Goal: Transaction & Acquisition: Download file/media

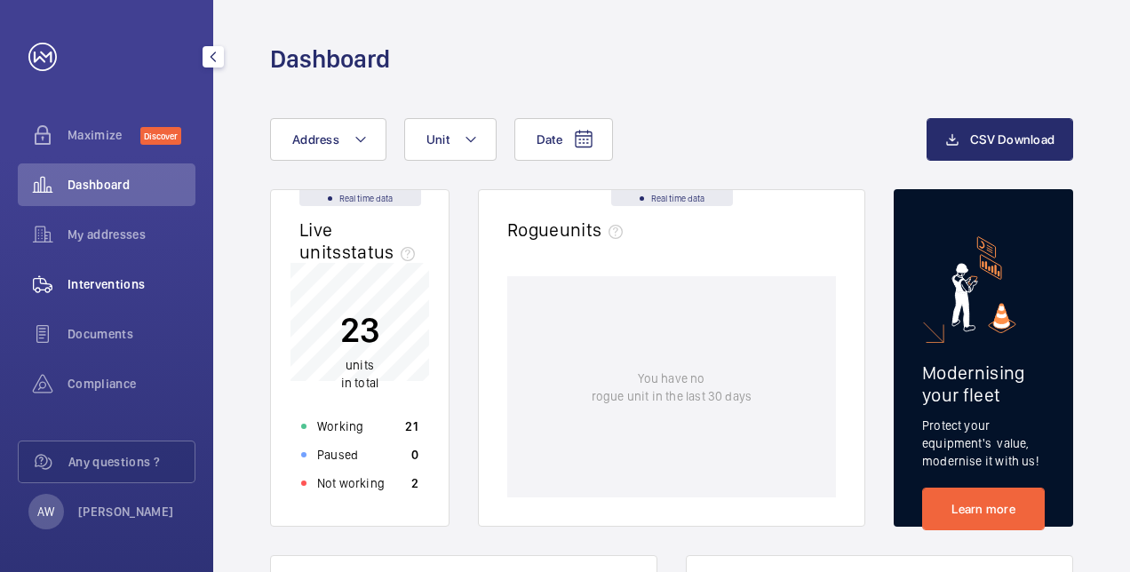
click at [131, 282] on span "Interventions" at bounding box center [132, 284] width 128 height 18
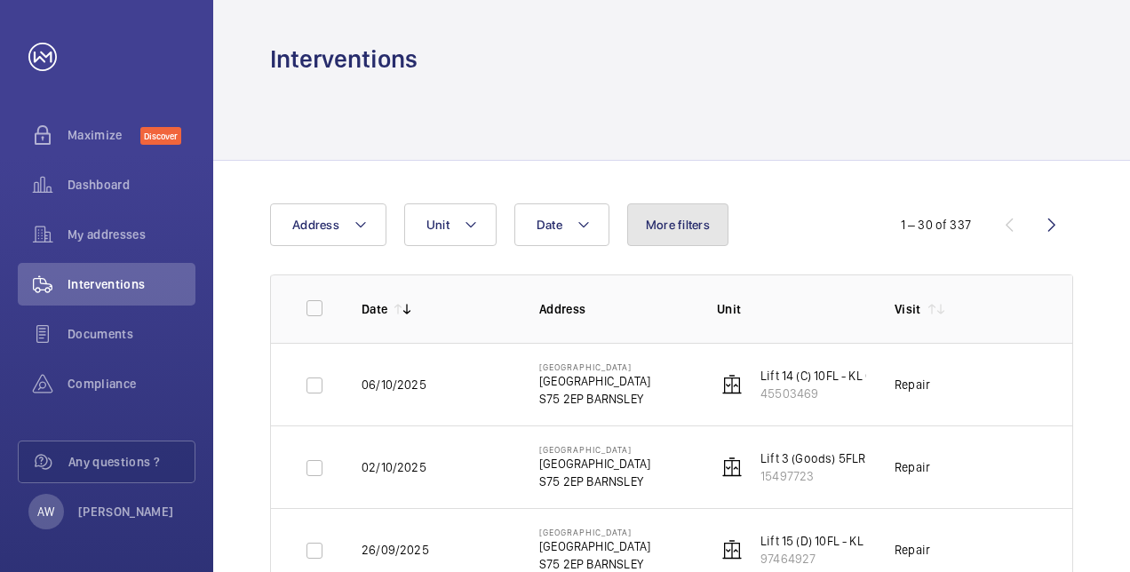
click at [658, 229] on span "More filters" at bounding box center [678, 225] width 64 height 14
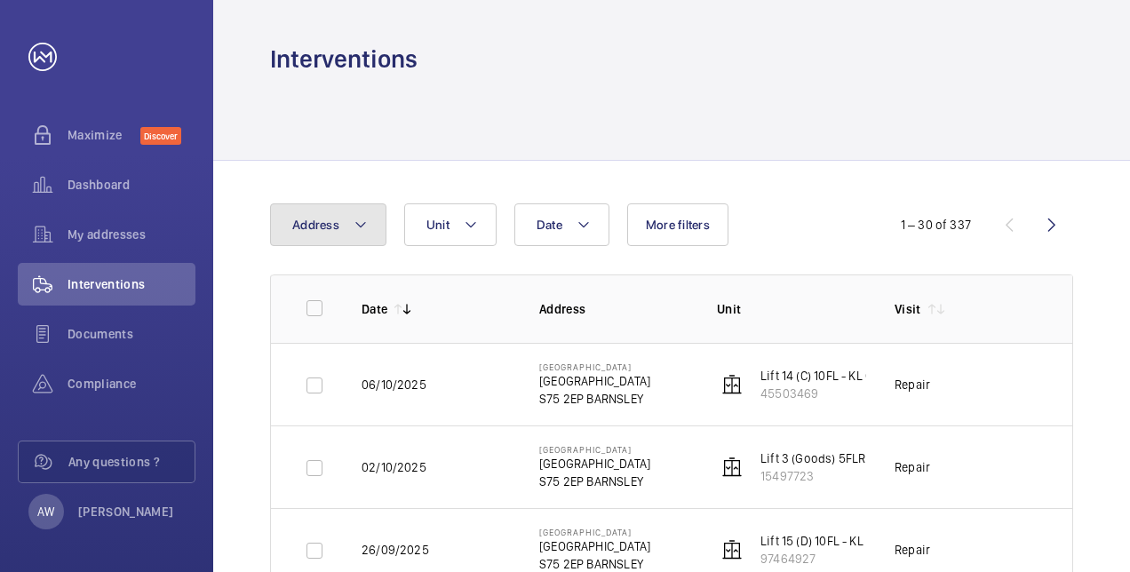
click at [375, 230] on button "Address" at bounding box center [328, 224] width 116 height 43
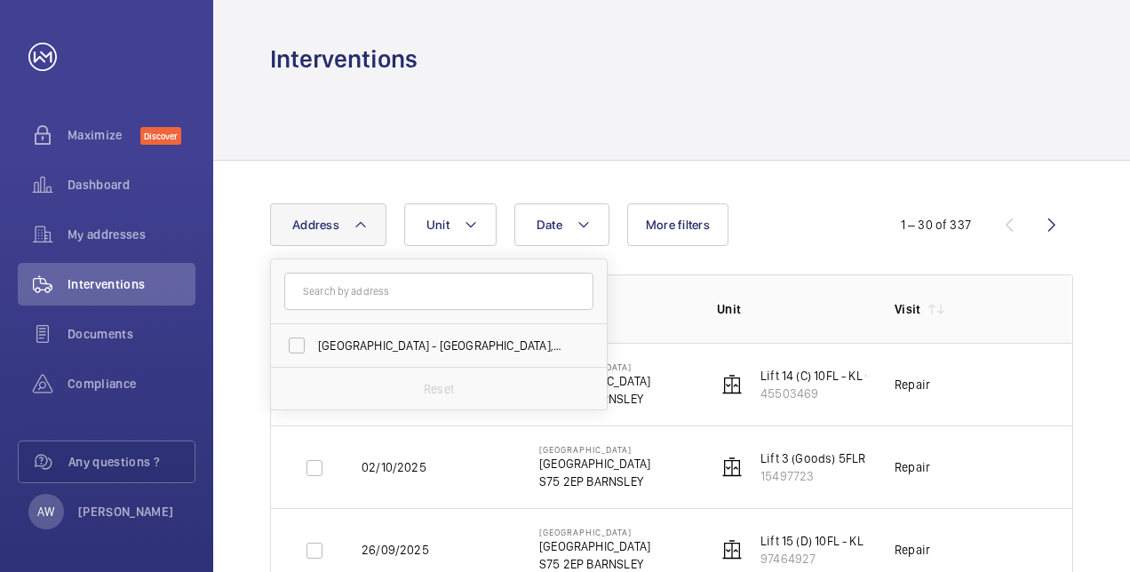
click at [375, 227] on button "Address" at bounding box center [328, 224] width 116 height 43
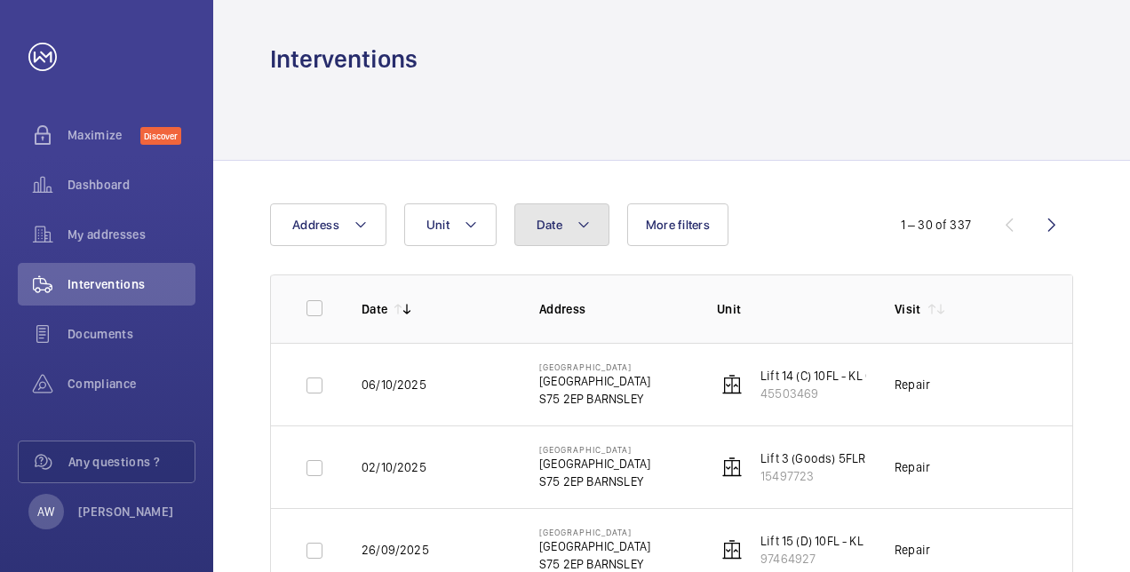
click at [567, 227] on button "Date" at bounding box center [561, 224] width 95 height 43
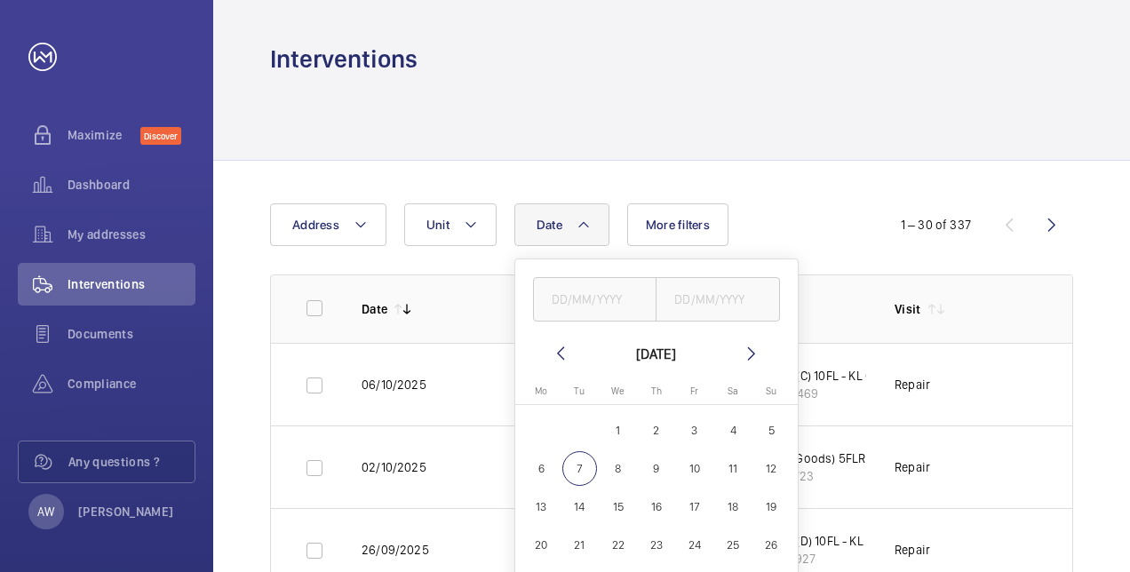
click at [926, 81] on div at bounding box center [671, 118] width 803 height 84
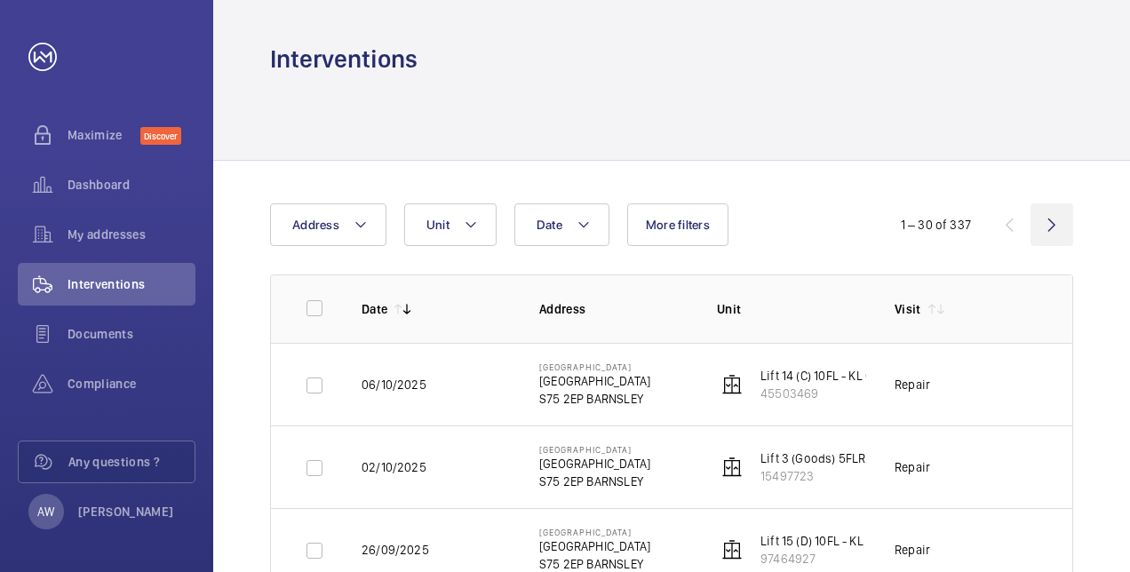
click at [1048, 222] on wm-front-icon-button at bounding box center [1051, 224] width 43 height 43
click at [1006, 227] on wm-front-icon-button at bounding box center [1009, 224] width 43 height 43
click at [648, 232] on button "More filters" at bounding box center [677, 224] width 101 height 43
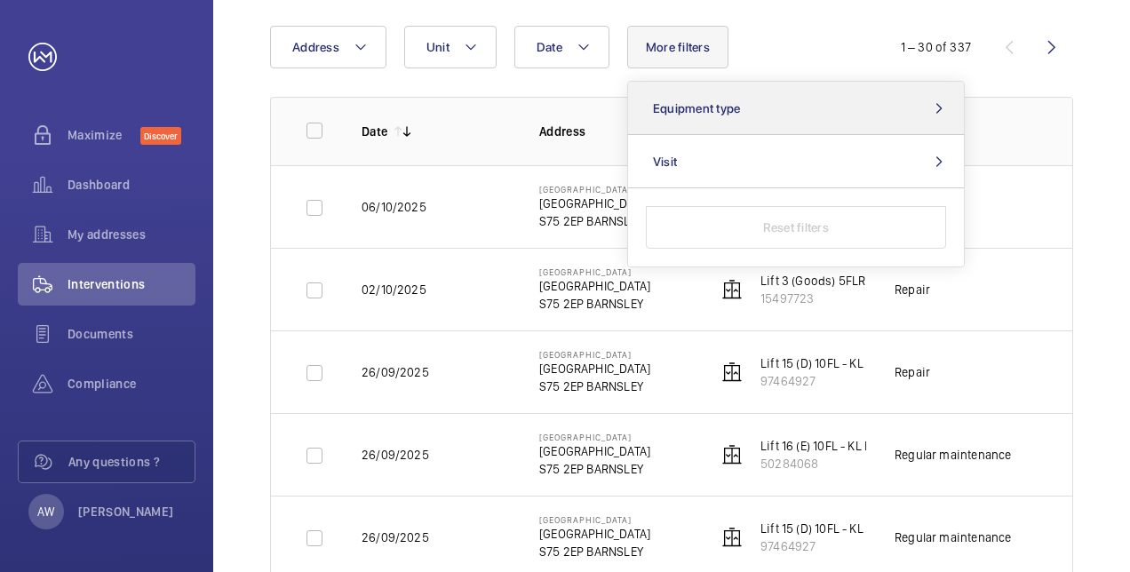
scroll to position [89, 0]
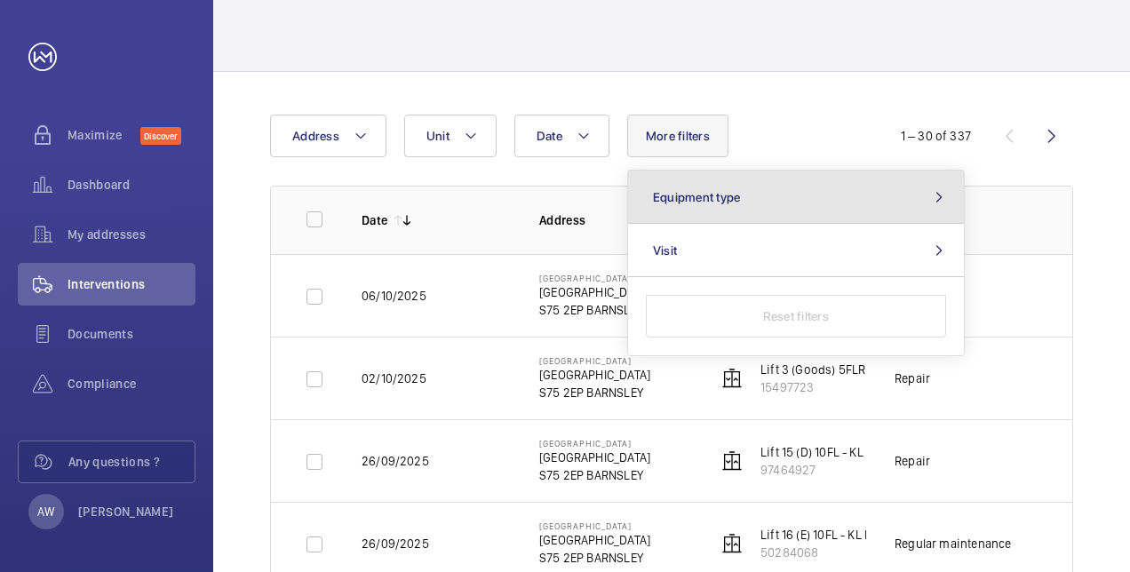
click at [799, 201] on button "Equipment type" at bounding box center [796, 197] width 336 height 53
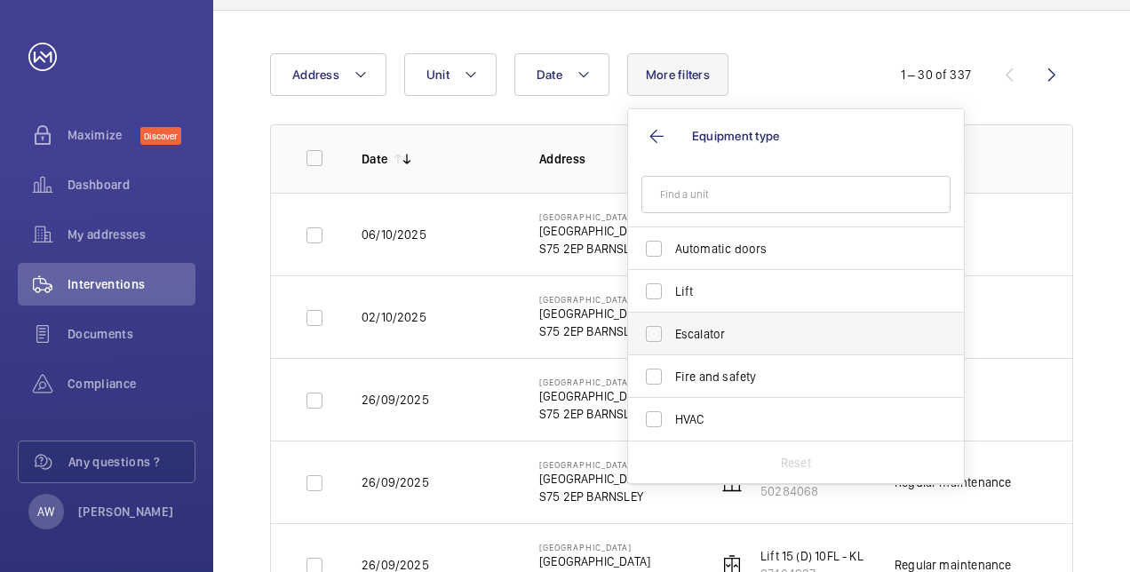
scroll to position [178, 0]
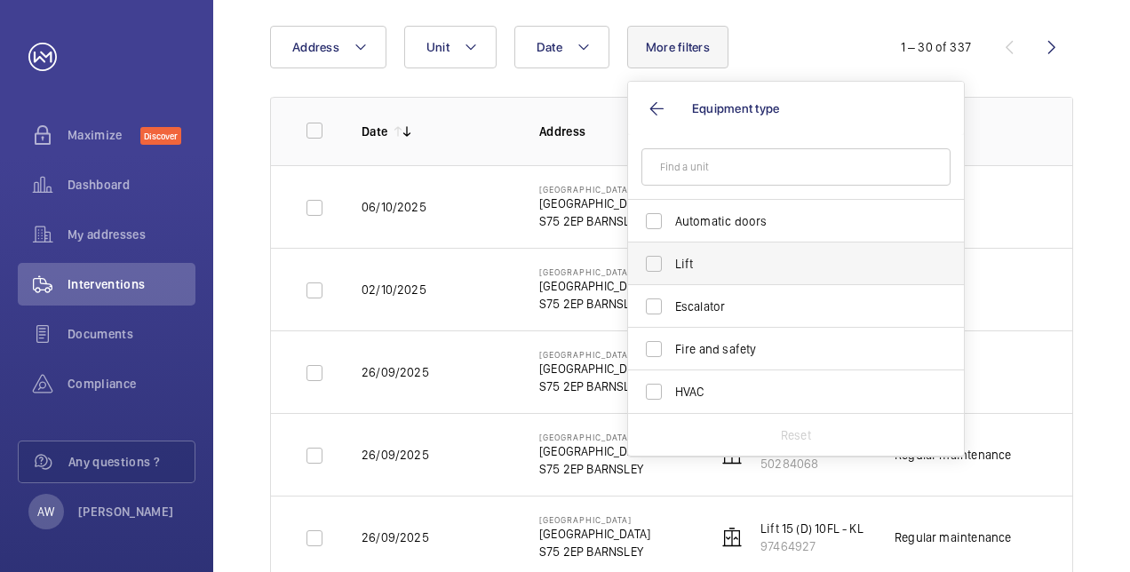
click at [719, 265] on span "Lift" at bounding box center [797, 264] width 244 height 18
click at [672, 265] on input "Lift" at bounding box center [654, 264] width 36 height 36
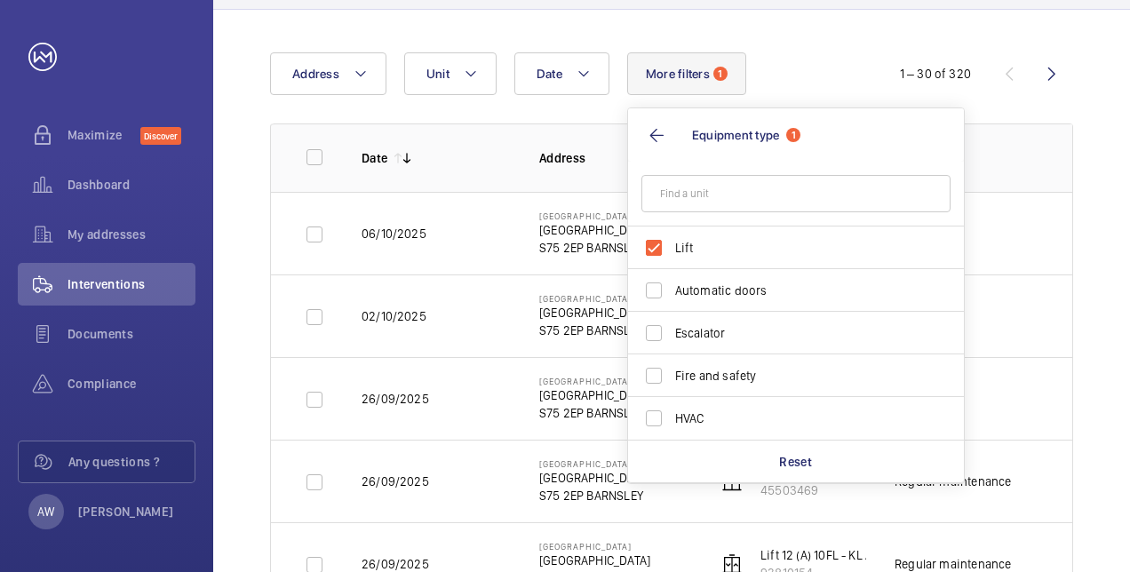
scroll to position [178, 0]
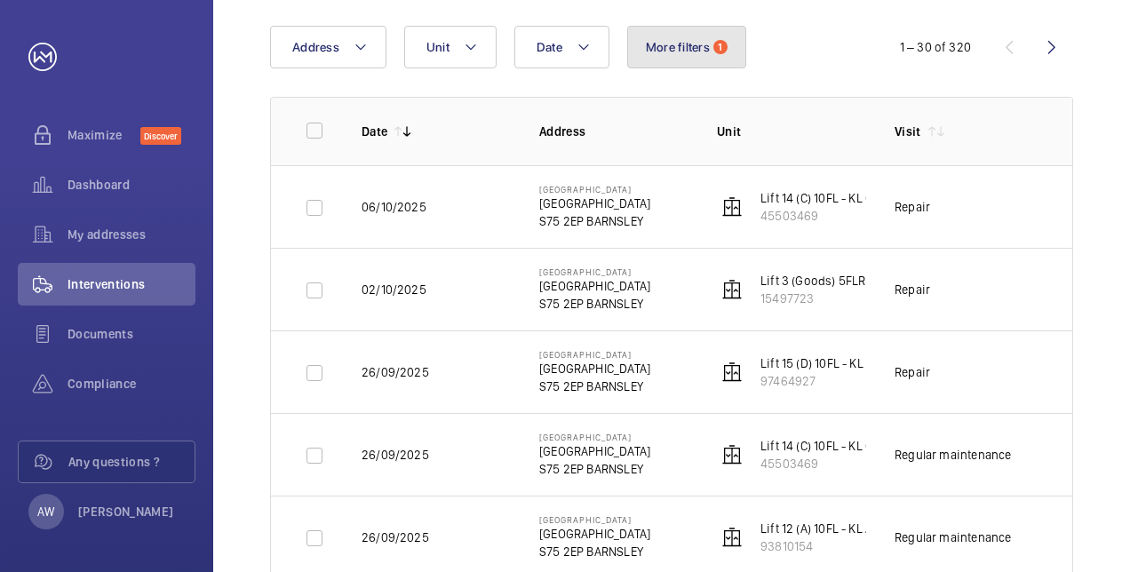
click at [713, 52] on button "More filters 1" at bounding box center [686, 47] width 119 height 43
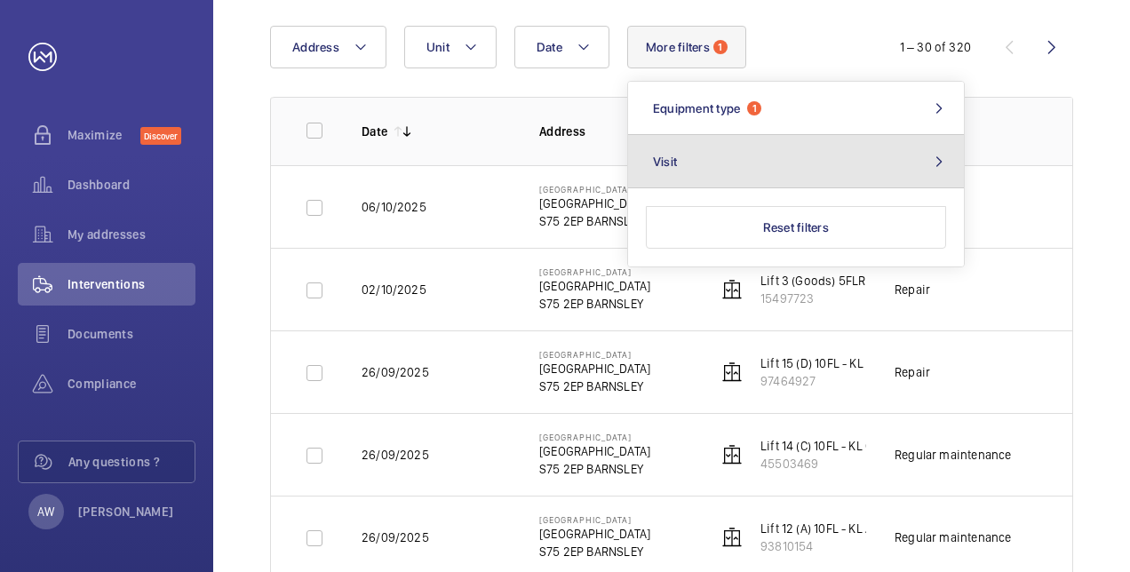
click at [718, 154] on button "Visit" at bounding box center [796, 161] width 336 height 53
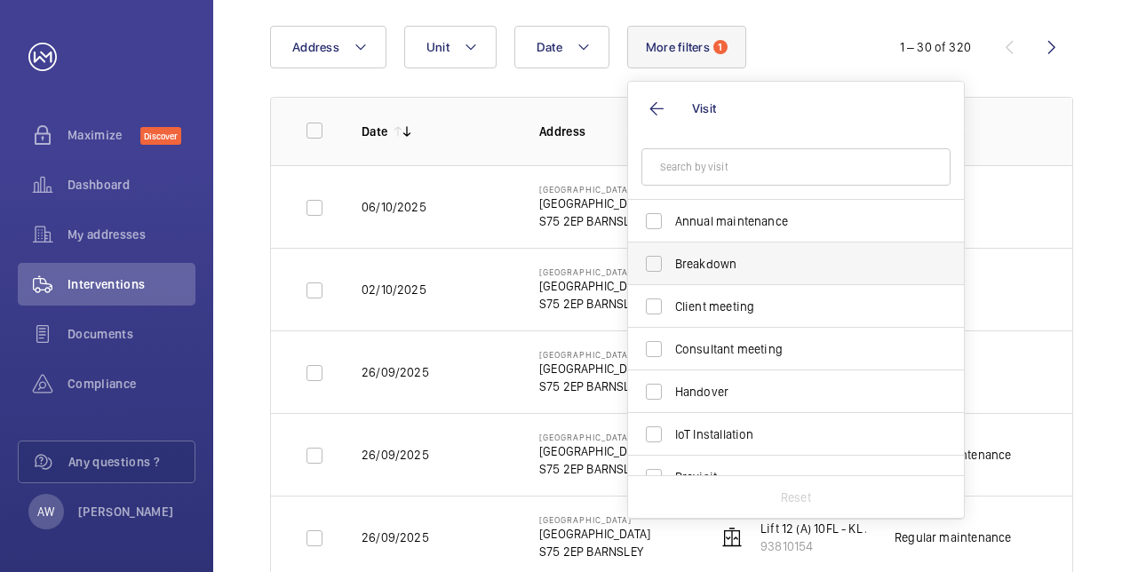
click at [721, 259] on span "Breakdown" at bounding box center [797, 264] width 244 height 18
click at [672, 259] on input "Breakdown" at bounding box center [654, 264] width 36 height 36
checkbox input "true"
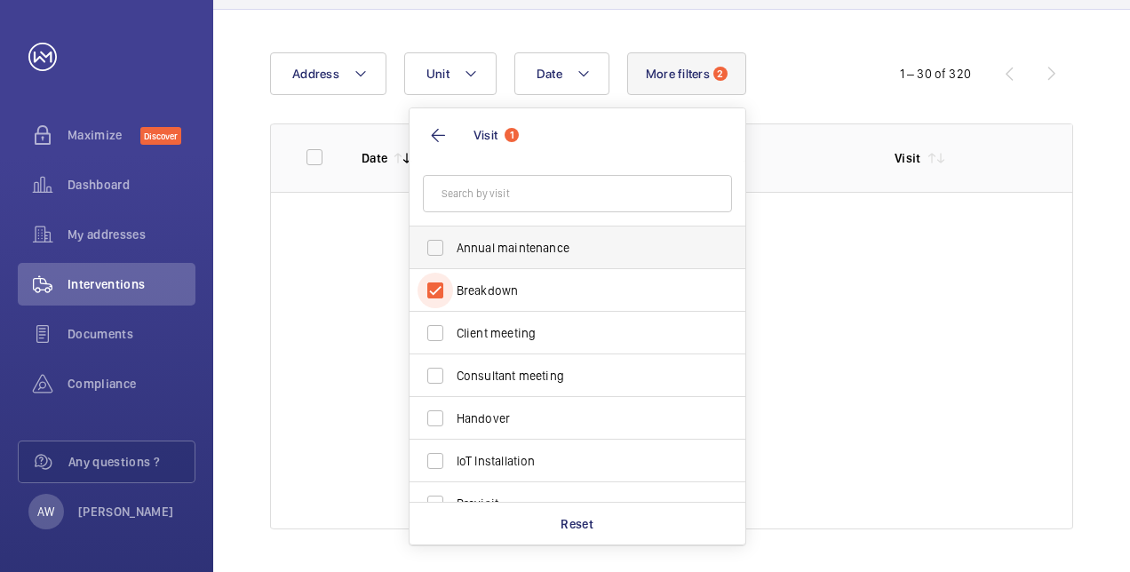
scroll to position [151, 0]
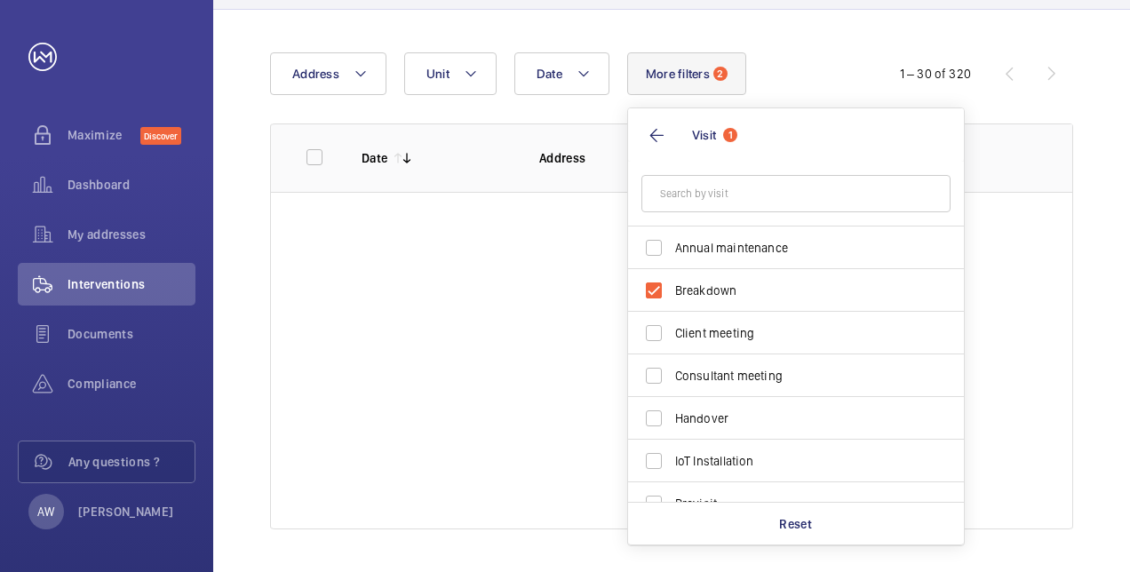
click at [785, 239] on wm-front-table "Date Address Unit More filters 2 Visit 1 Annual maintenance Breakdown Client me…" at bounding box center [671, 290] width 803 height 477
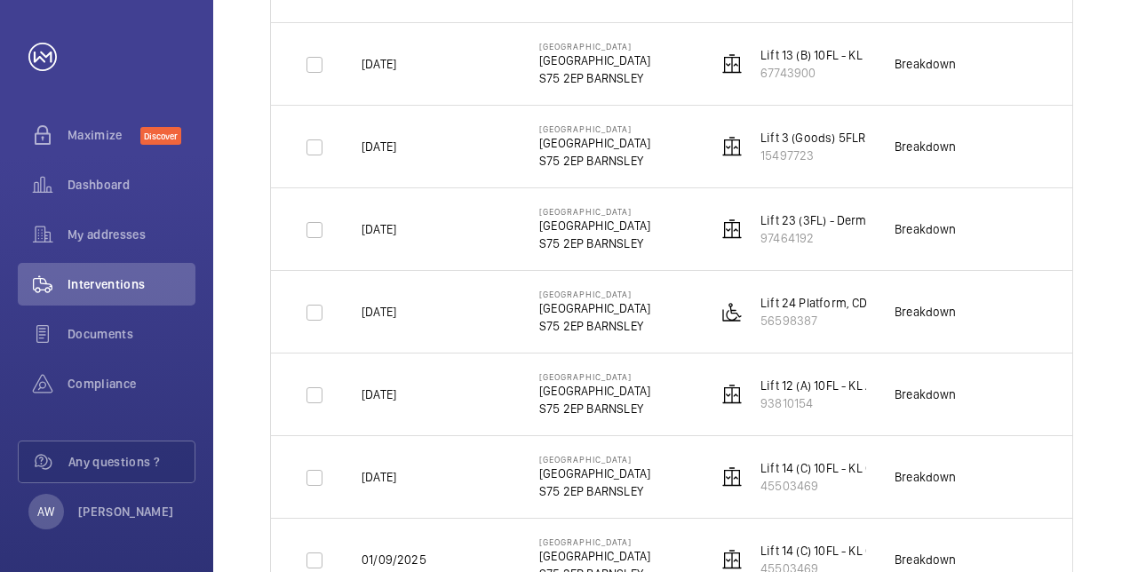
scroll to position [773, 0]
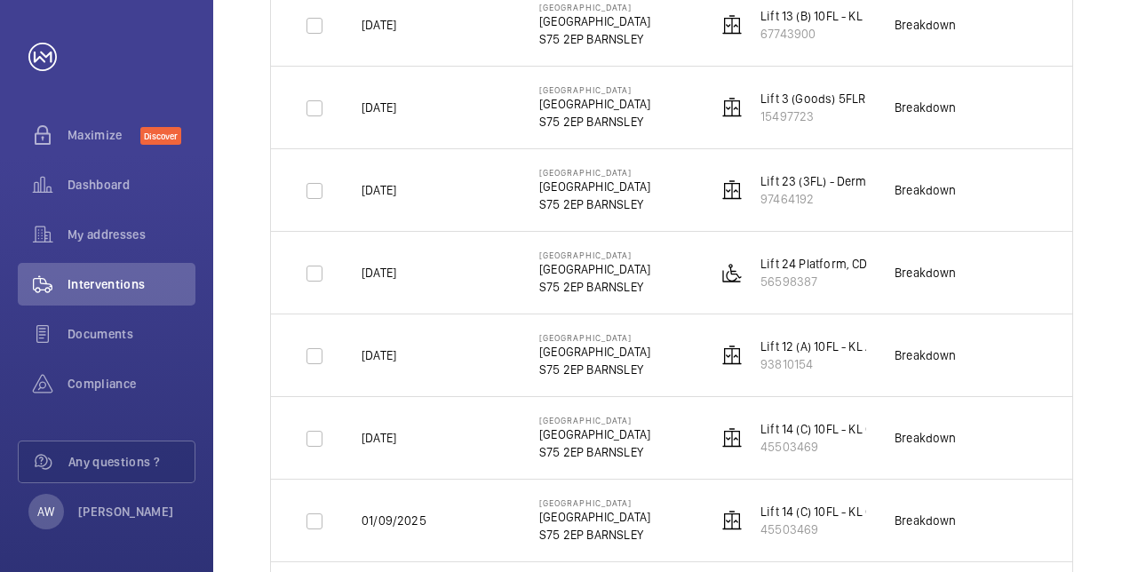
click at [602, 343] on p "[GEOGRAPHIC_DATA]" at bounding box center [594, 352] width 111 height 18
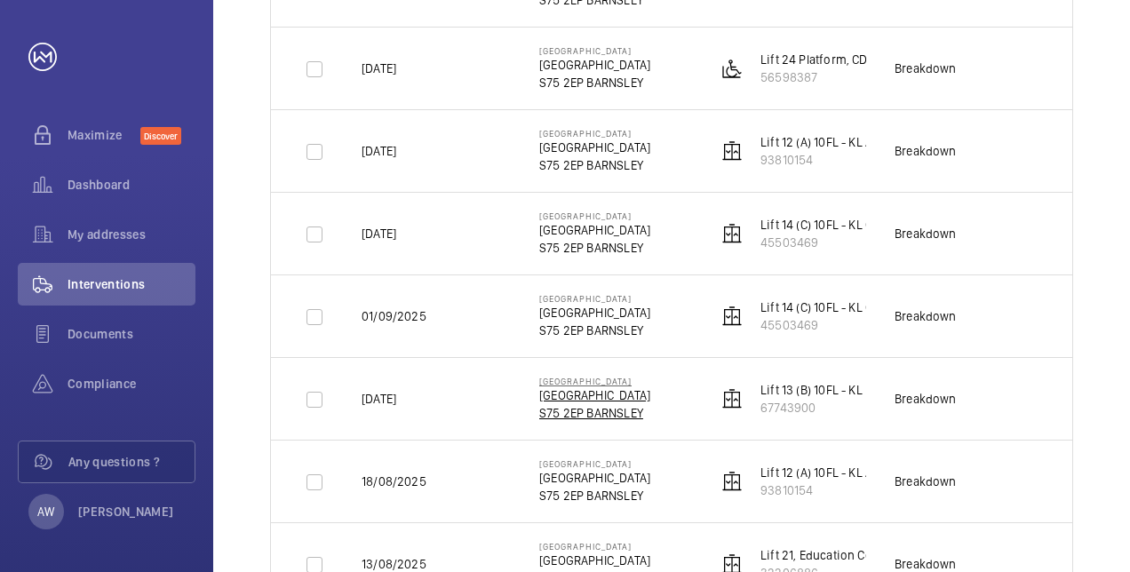
scroll to position [888, 0]
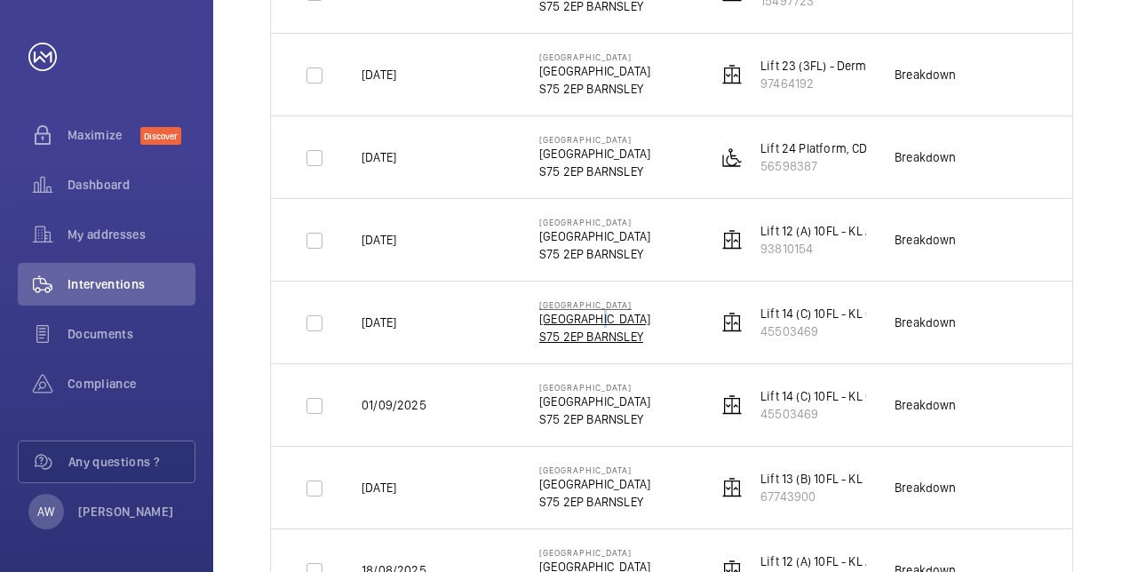
click at [588, 315] on p "[GEOGRAPHIC_DATA]" at bounding box center [594, 319] width 111 height 18
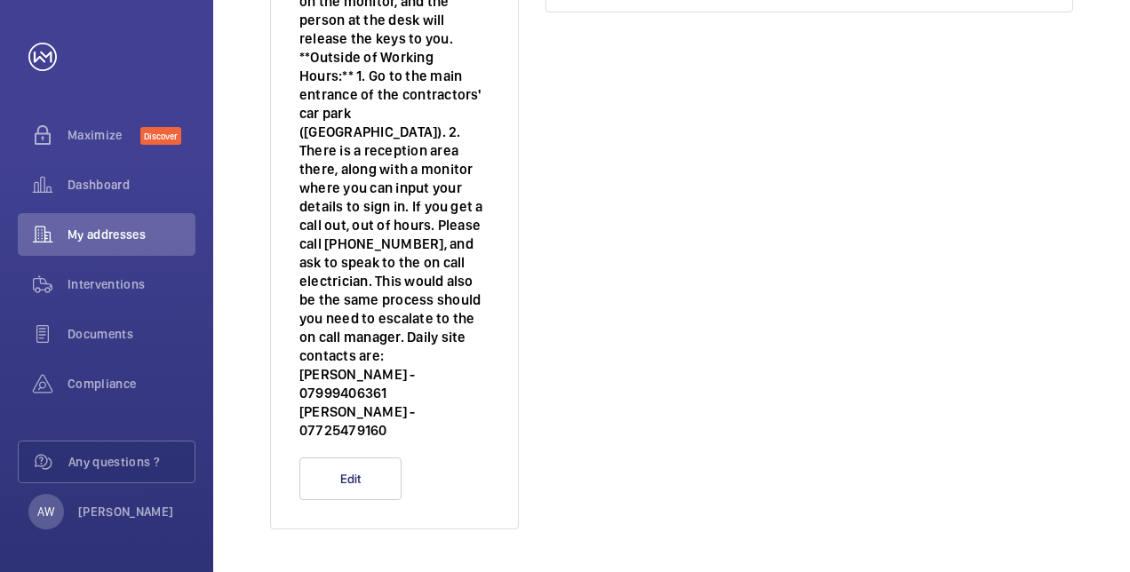
scroll to position [219, 0]
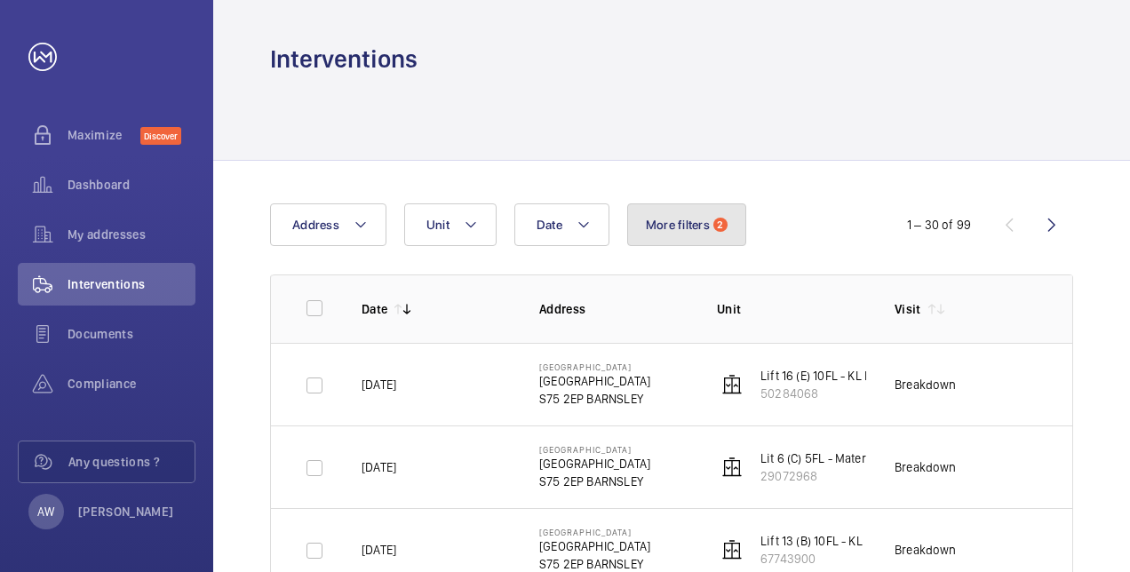
click at [704, 227] on span "More filters" at bounding box center [678, 225] width 64 height 14
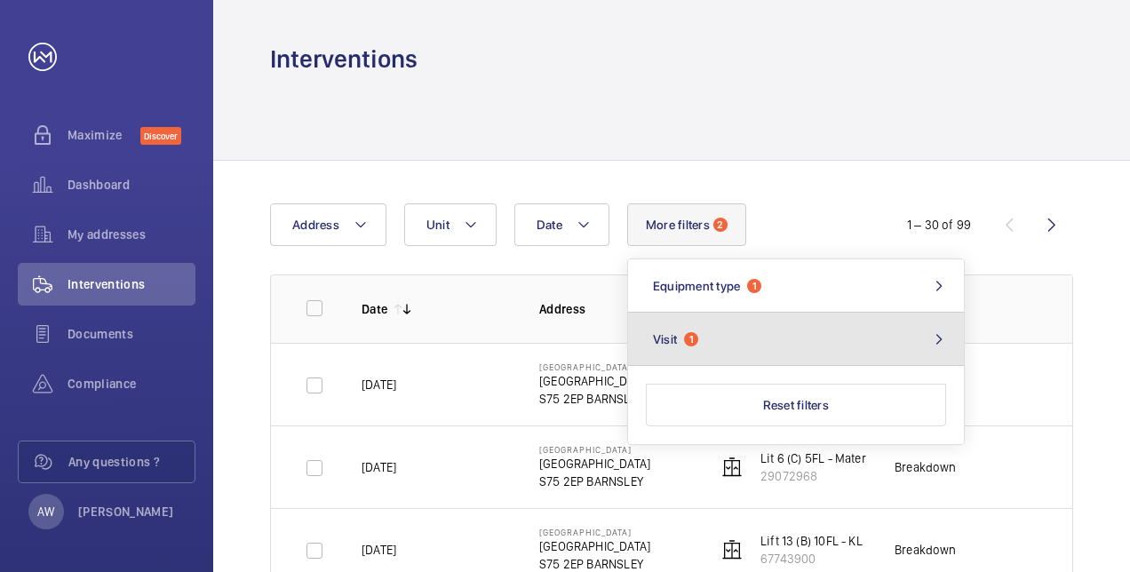
click at [798, 348] on button "Visit 1" at bounding box center [796, 339] width 336 height 53
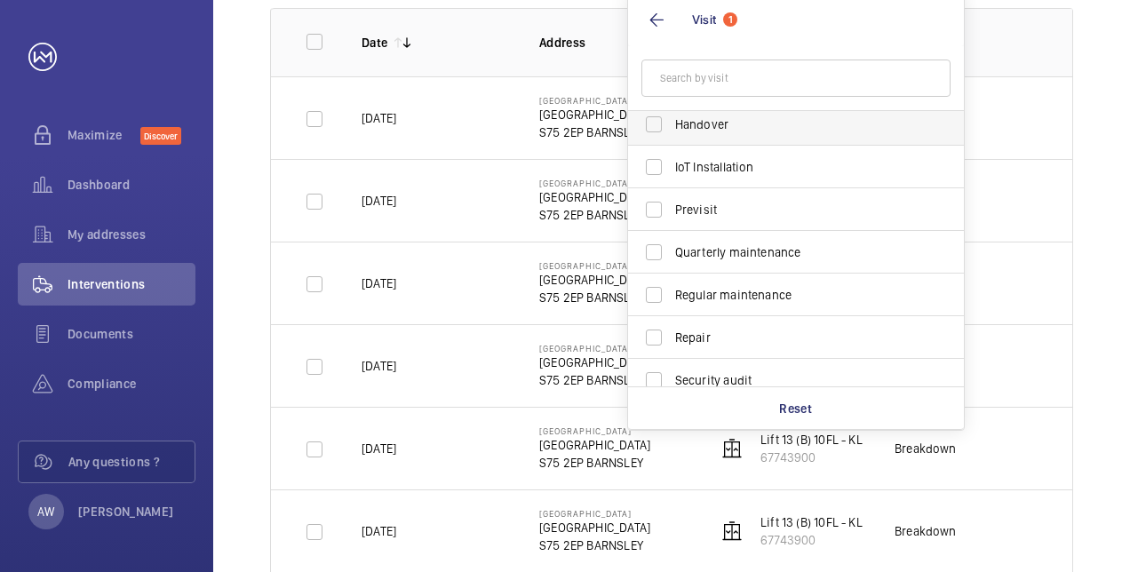
scroll to position [266, 0]
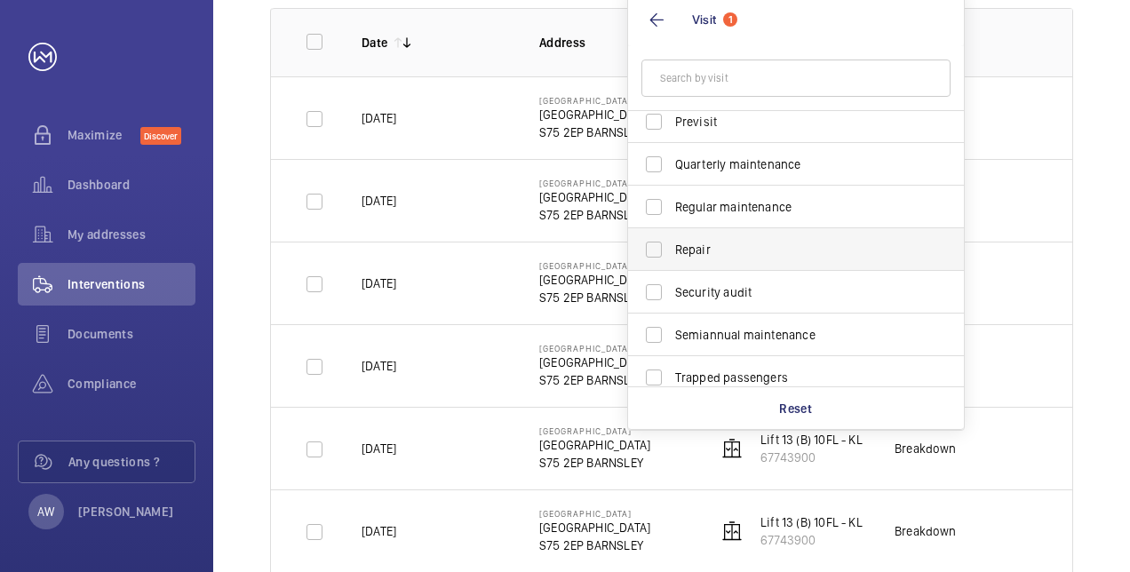
click at [748, 251] on span "Repair" at bounding box center [797, 250] width 244 height 18
click at [672, 251] on input "Repair" at bounding box center [654, 250] width 36 height 36
checkbox input "true"
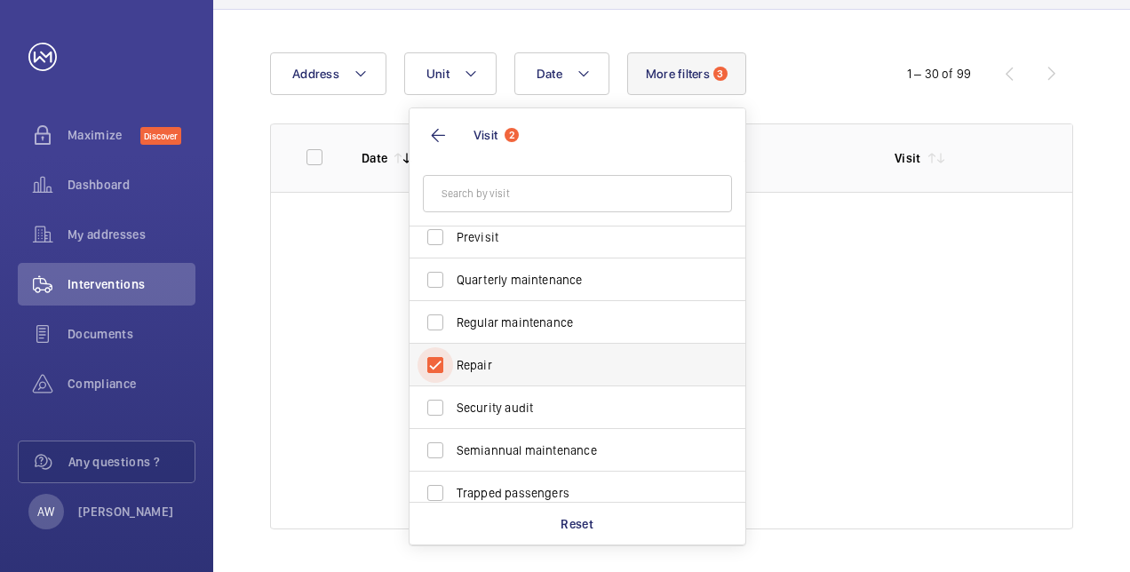
scroll to position [151, 0]
click at [812, 251] on wm-front-table "Date Address Unit More filters 3 Visit 2 Breakdown Annual maintenance Client me…" at bounding box center [671, 290] width 803 height 477
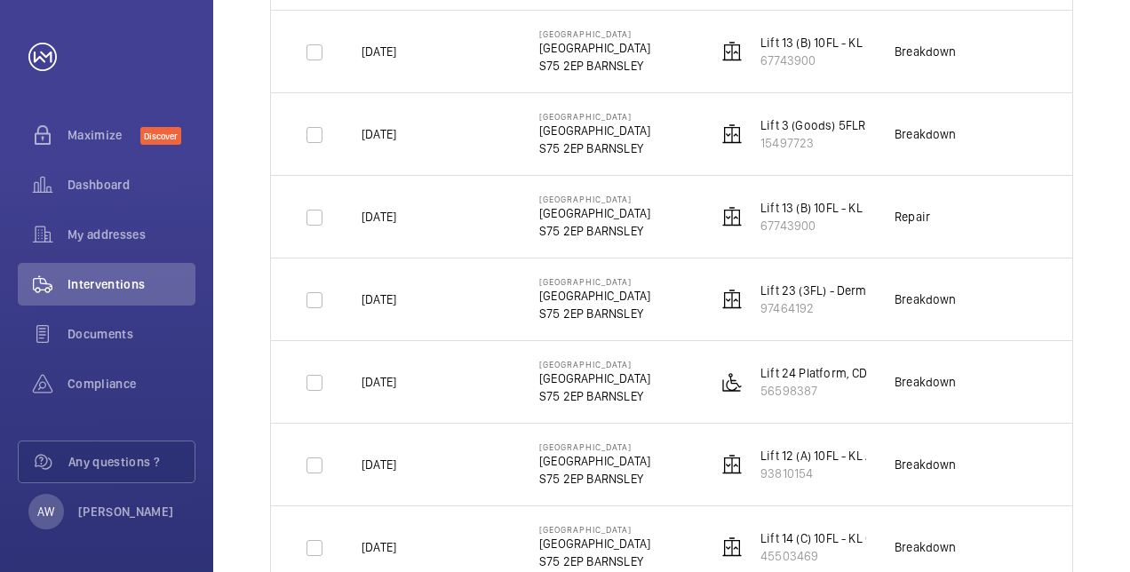
scroll to position [1661, 0]
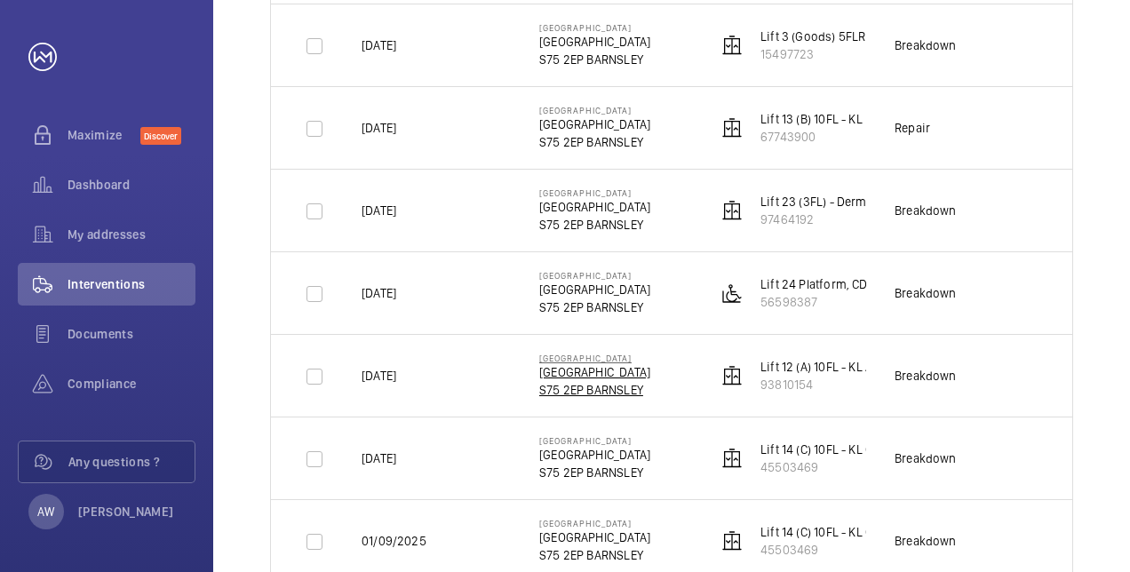
click at [592, 366] on p "[GEOGRAPHIC_DATA]" at bounding box center [594, 372] width 111 height 18
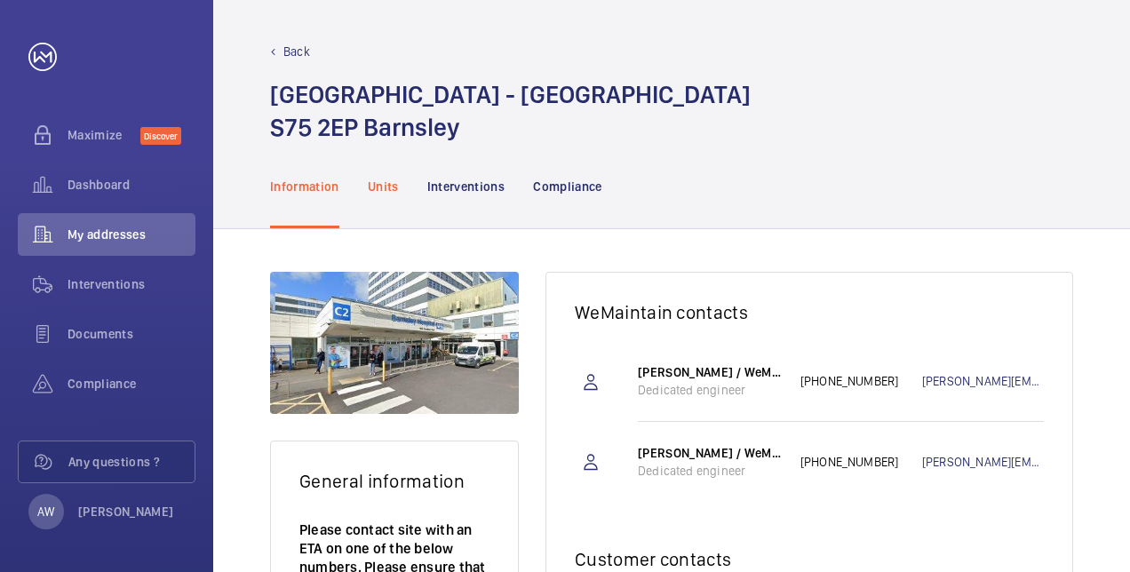
click at [381, 190] on p "Units" at bounding box center [383, 187] width 31 height 18
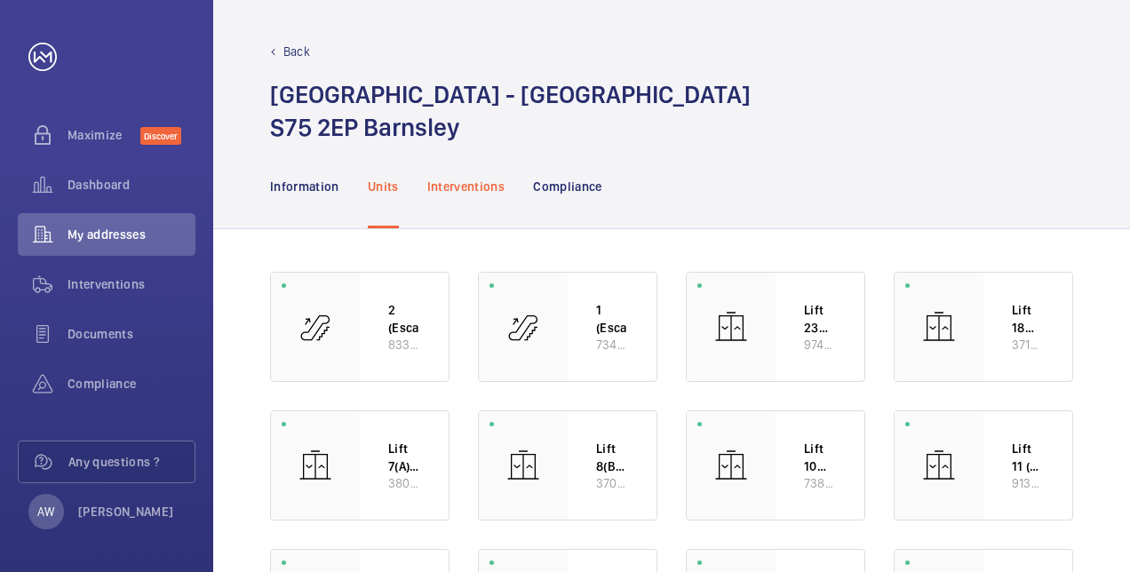
click at [467, 194] on p "Interventions" at bounding box center [466, 187] width 78 height 18
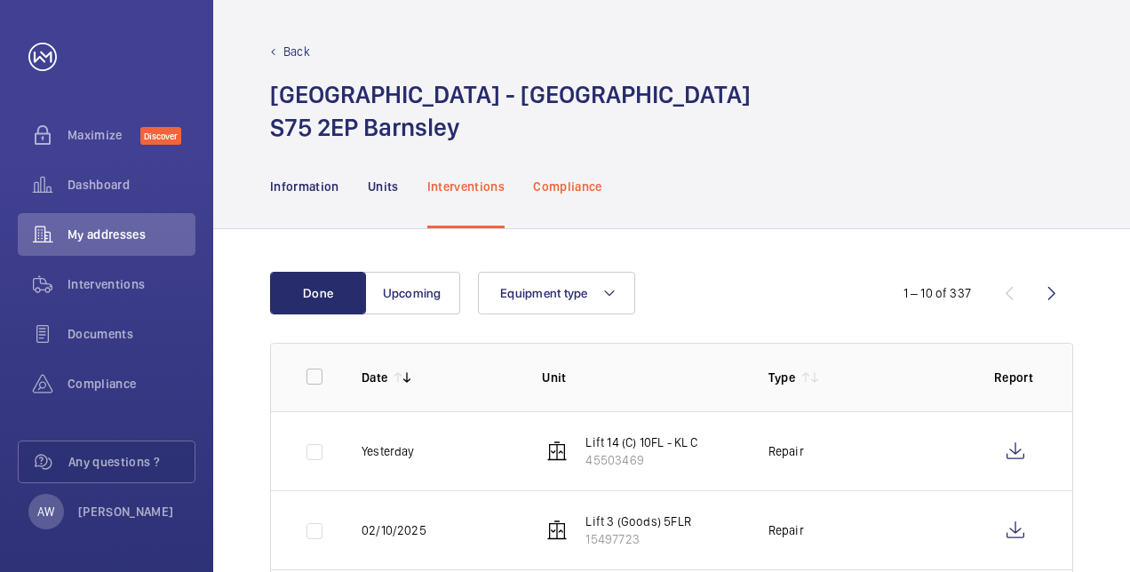
click at [551, 186] on p "Compliance" at bounding box center [567, 187] width 69 height 18
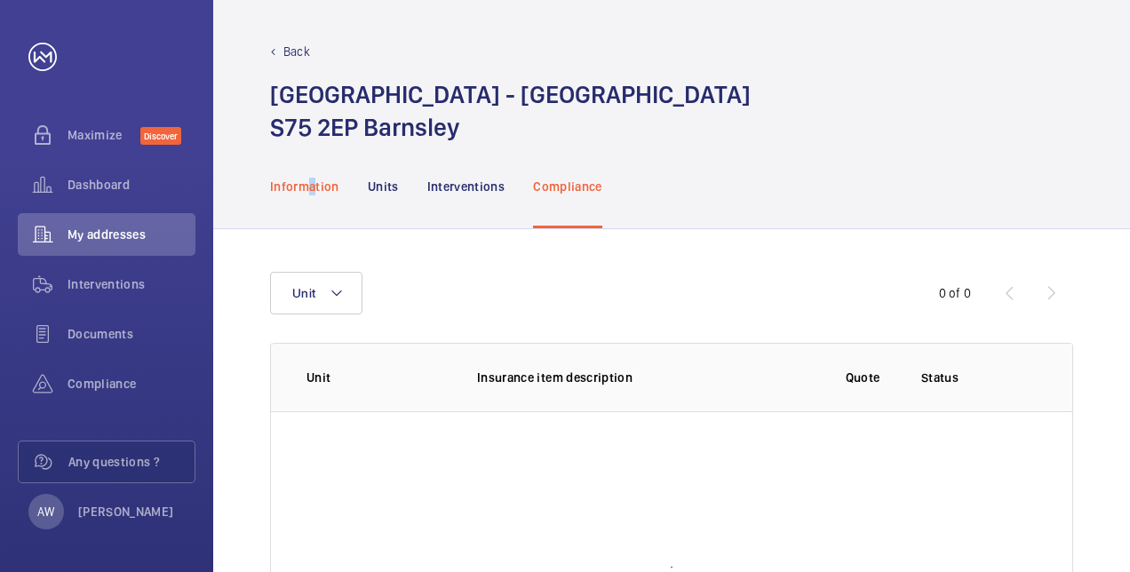
click at [313, 187] on p "Information" at bounding box center [304, 187] width 69 height 18
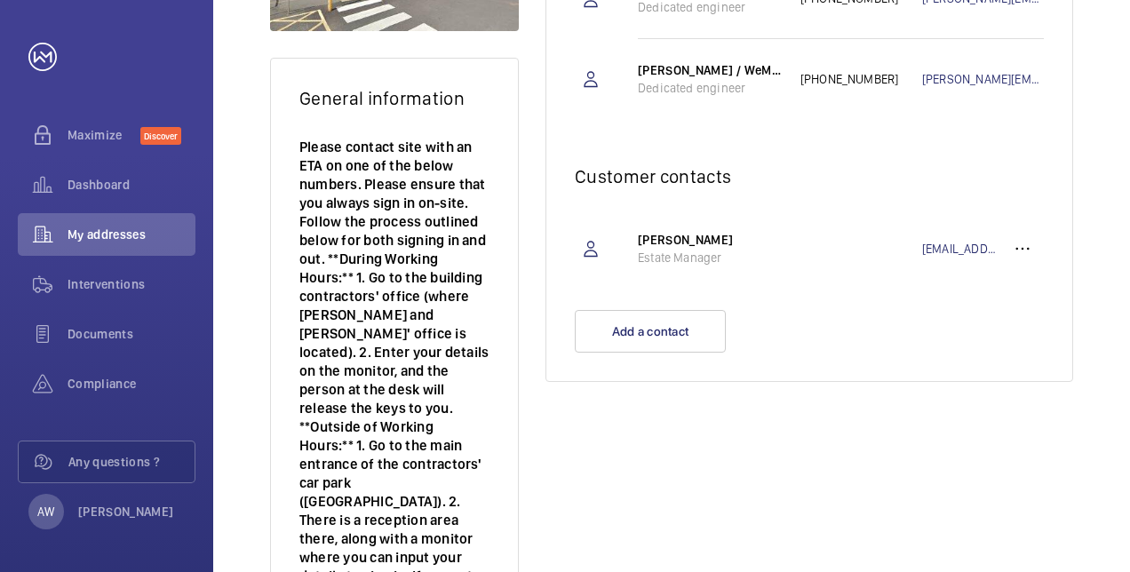
scroll to position [178, 0]
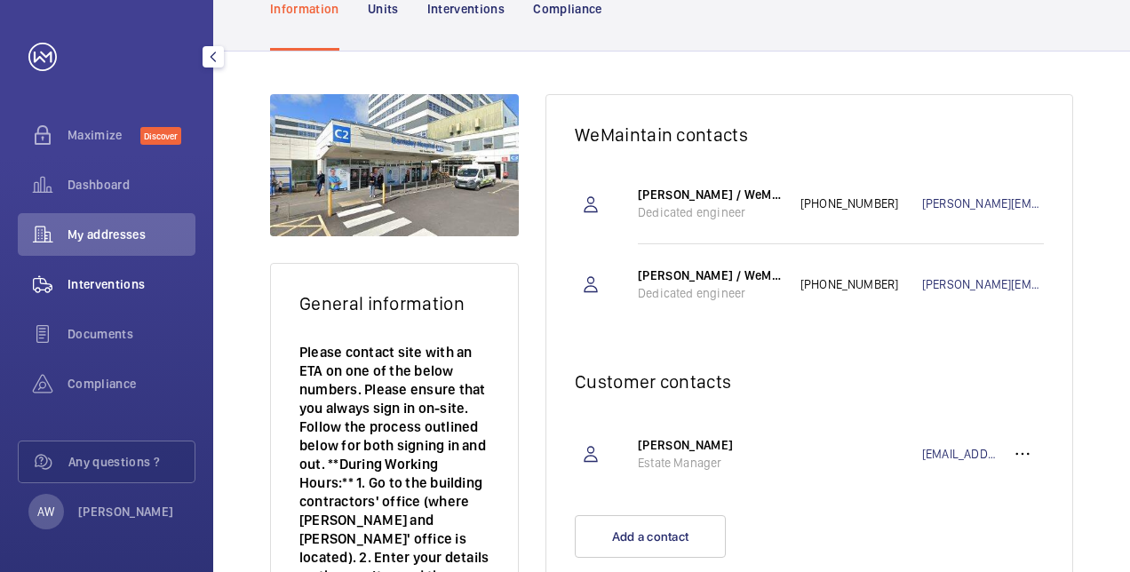
click at [103, 298] on div "Interventions" at bounding box center [107, 284] width 178 height 43
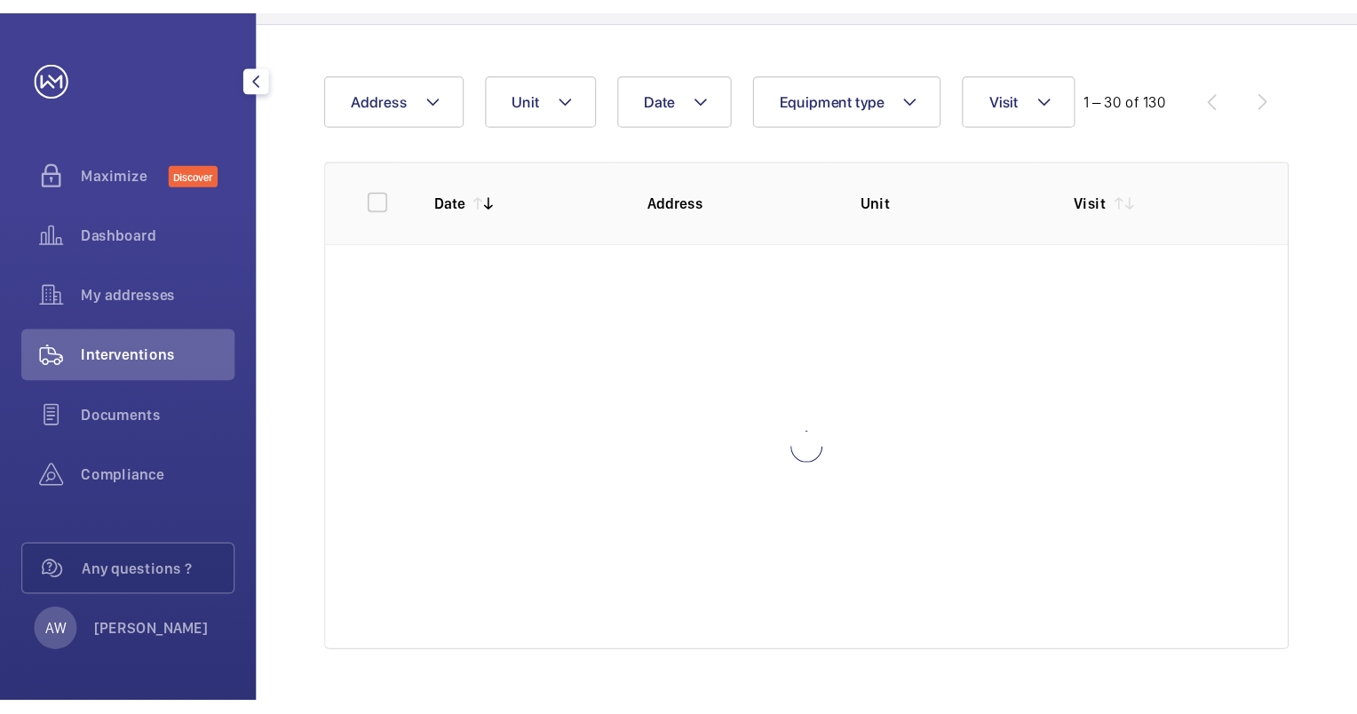
scroll to position [108, 0]
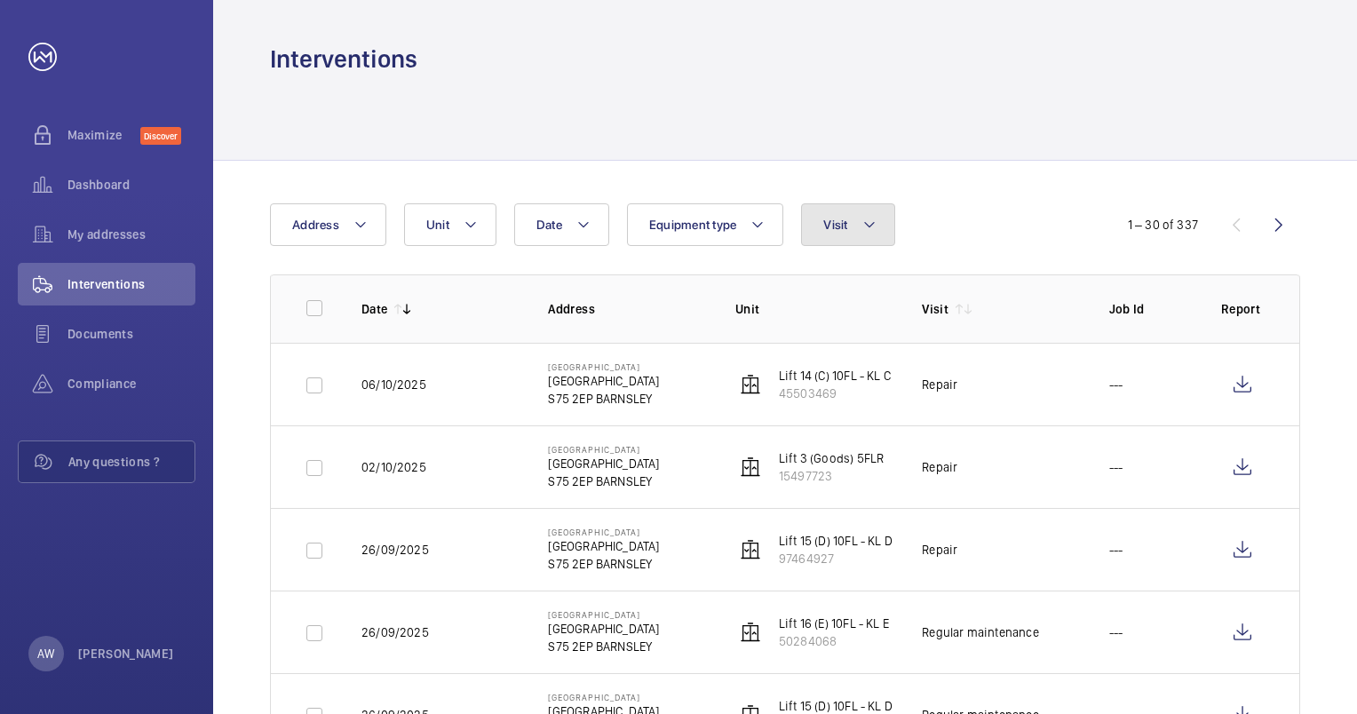
click at [848, 230] on button "Visit" at bounding box center [847, 224] width 93 height 43
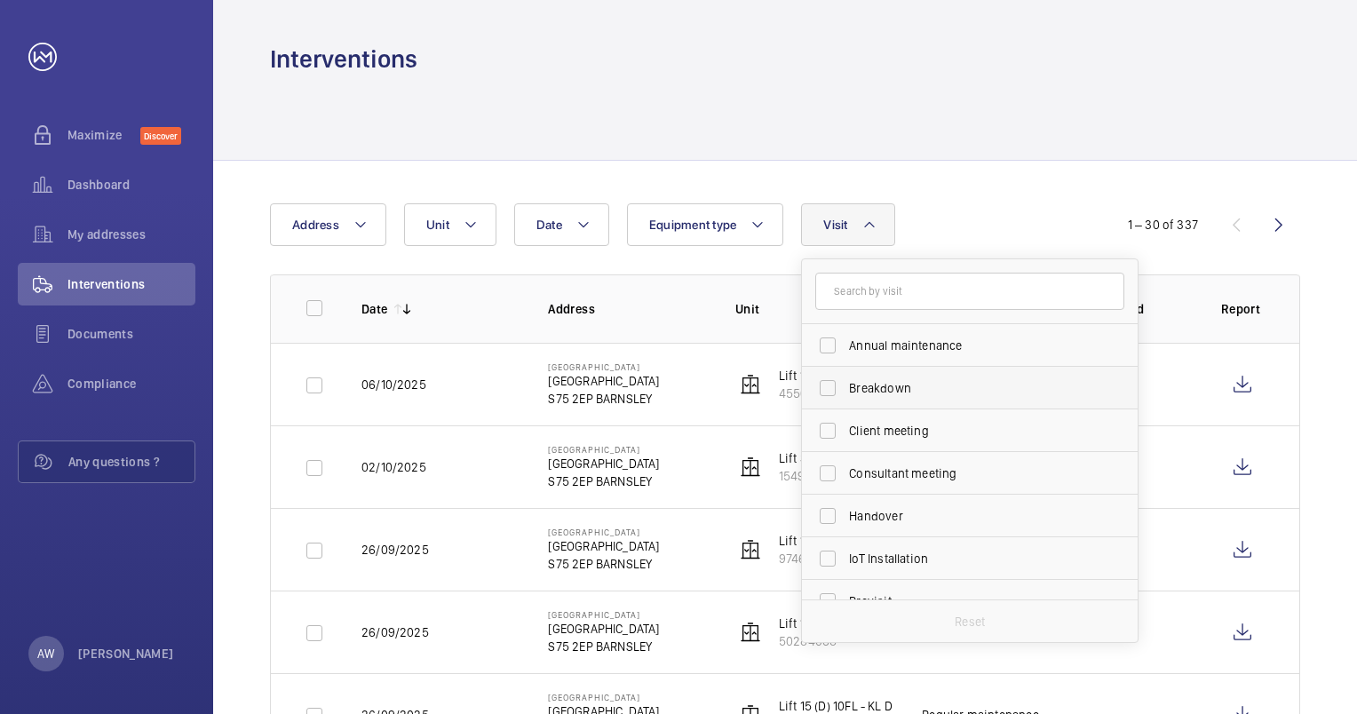
click at [881, 387] on span "Breakdown" at bounding box center [971, 388] width 244 height 18
click at [846, 387] on input "Breakdown" at bounding box center [828, 388] width 36 height 36
checkbox input "true"
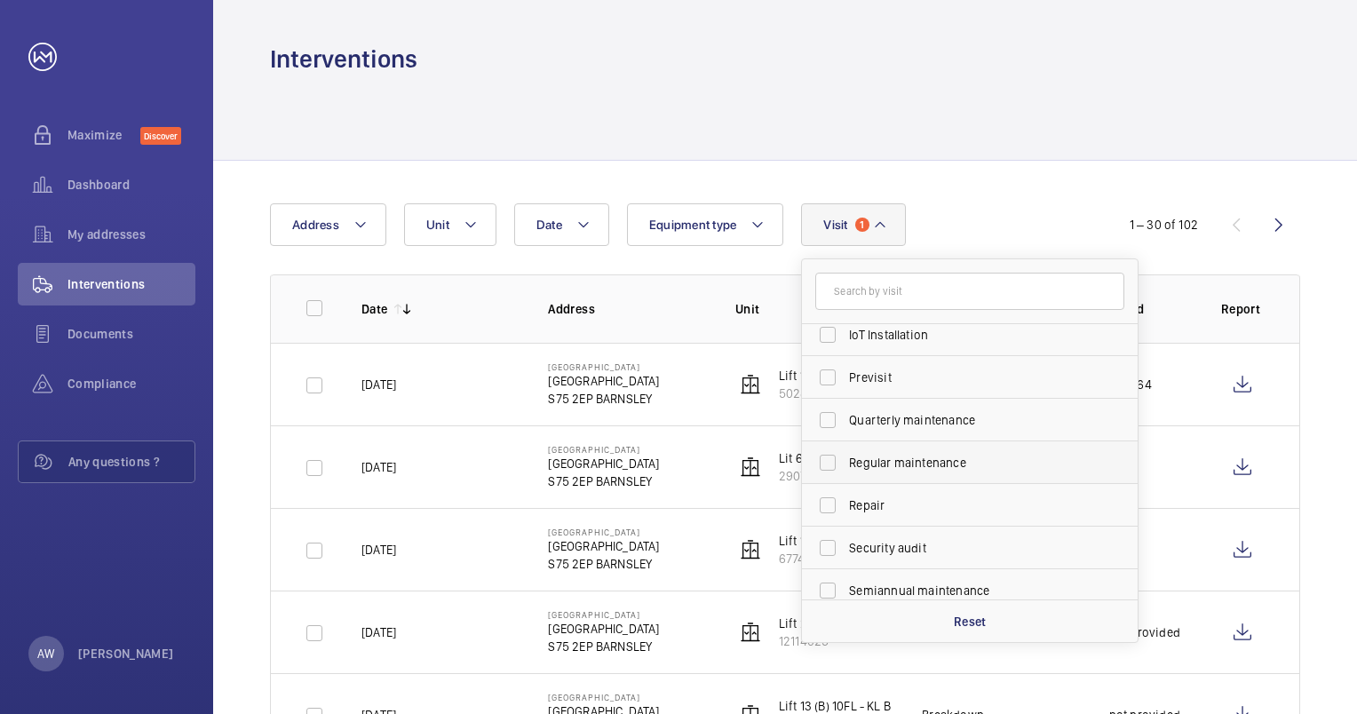
scroll to position [266, 0]
click at [895, 458] on span "Repair" at bounding box center [971, 463] width 244 height 18
click at [846, 458] on input "Repair" at bounding box center [828, 463] width 36 height 36
checkbox input "true"
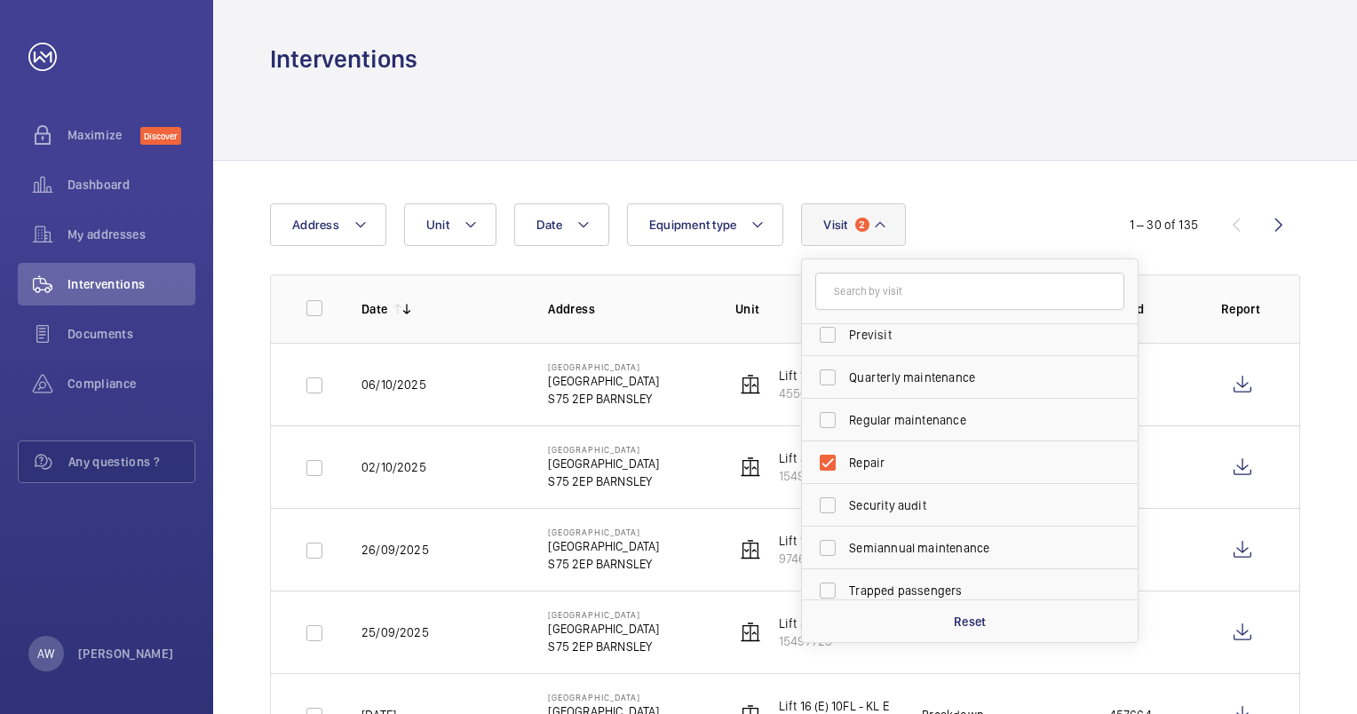
click at [971, 219] on div "Date Address Unit Equipment type Visit 2 Annual maintenance Breakdown Client me…" at bounding box center [678, 224] width 817 height 43
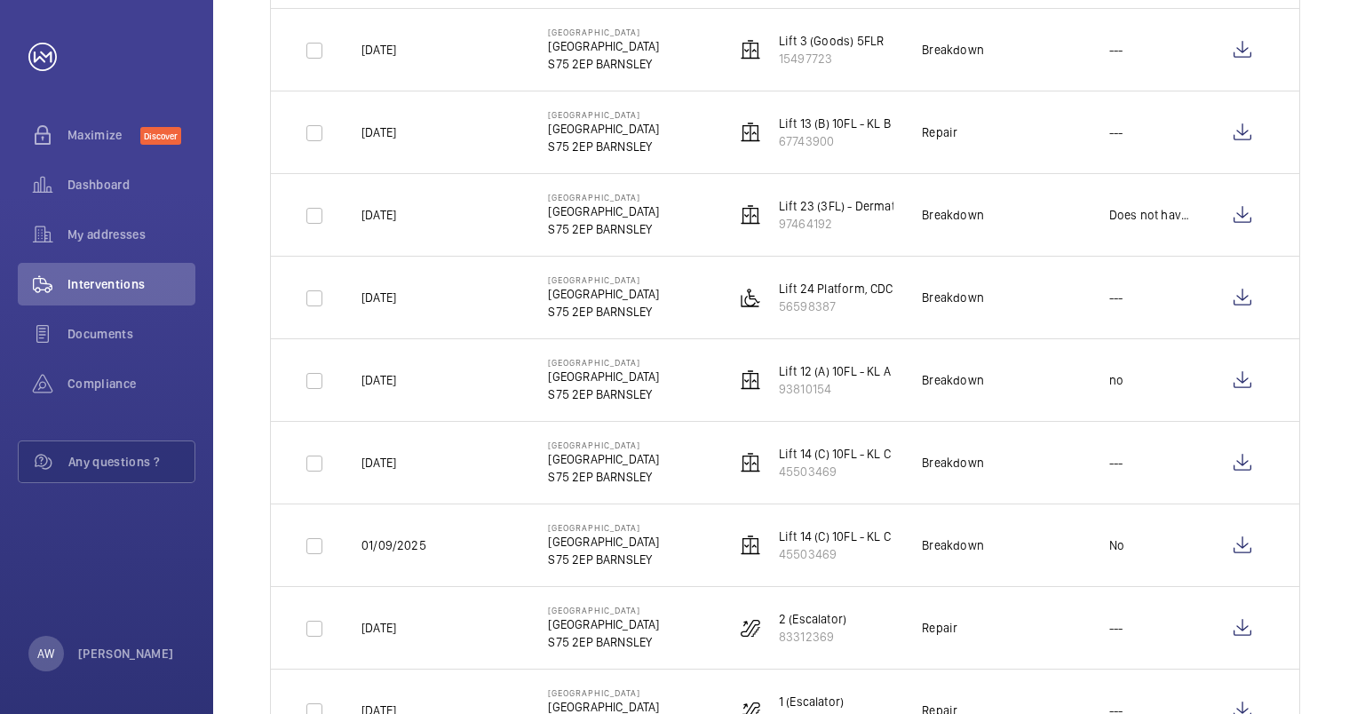
scroll to position [1688, 0]
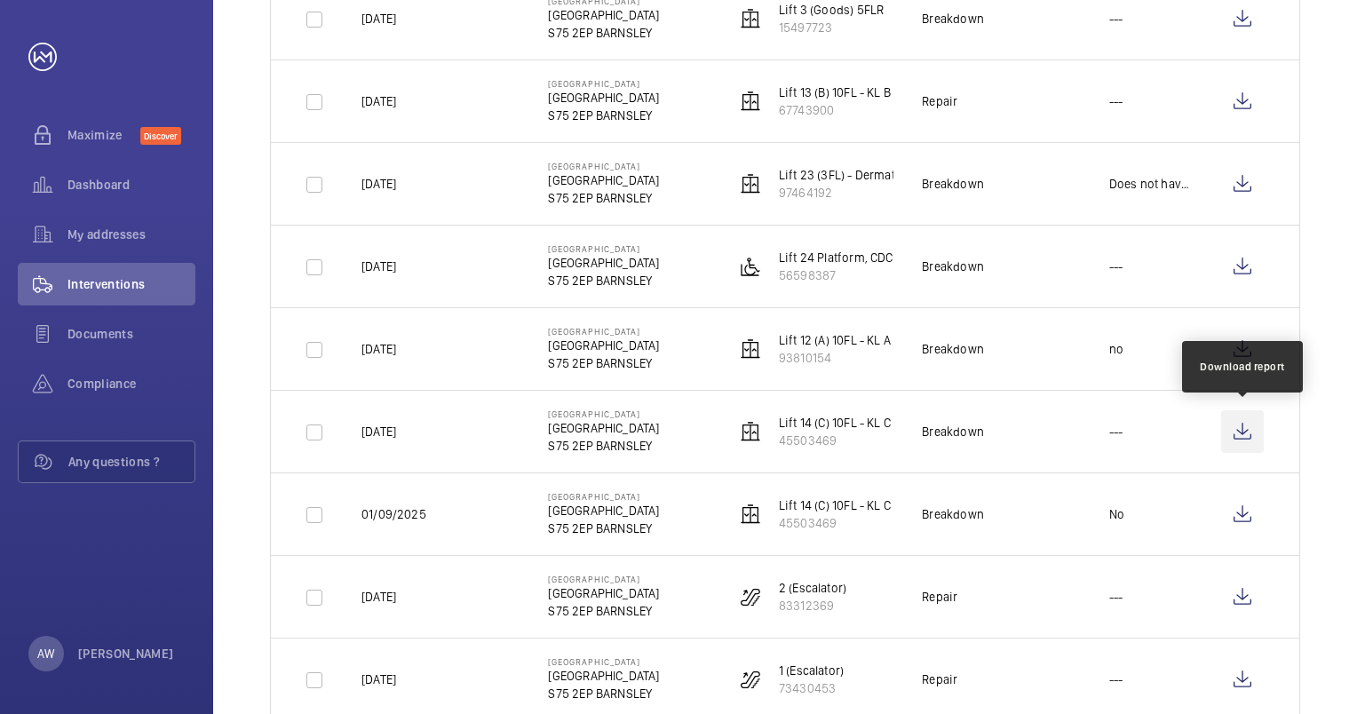
click at [1129, 425] on wm-front-icon-button at bounding box center [1242, 431] width 43 height 43
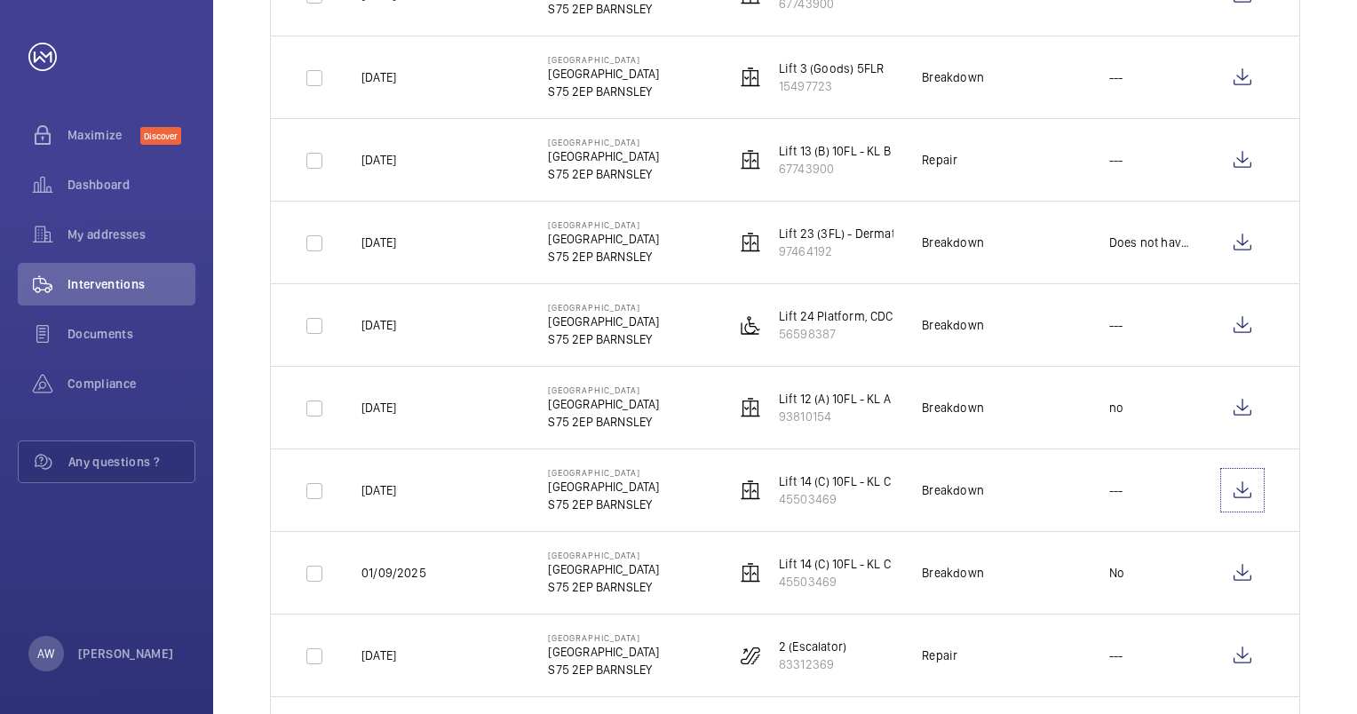
scroll to position [1599, 0]
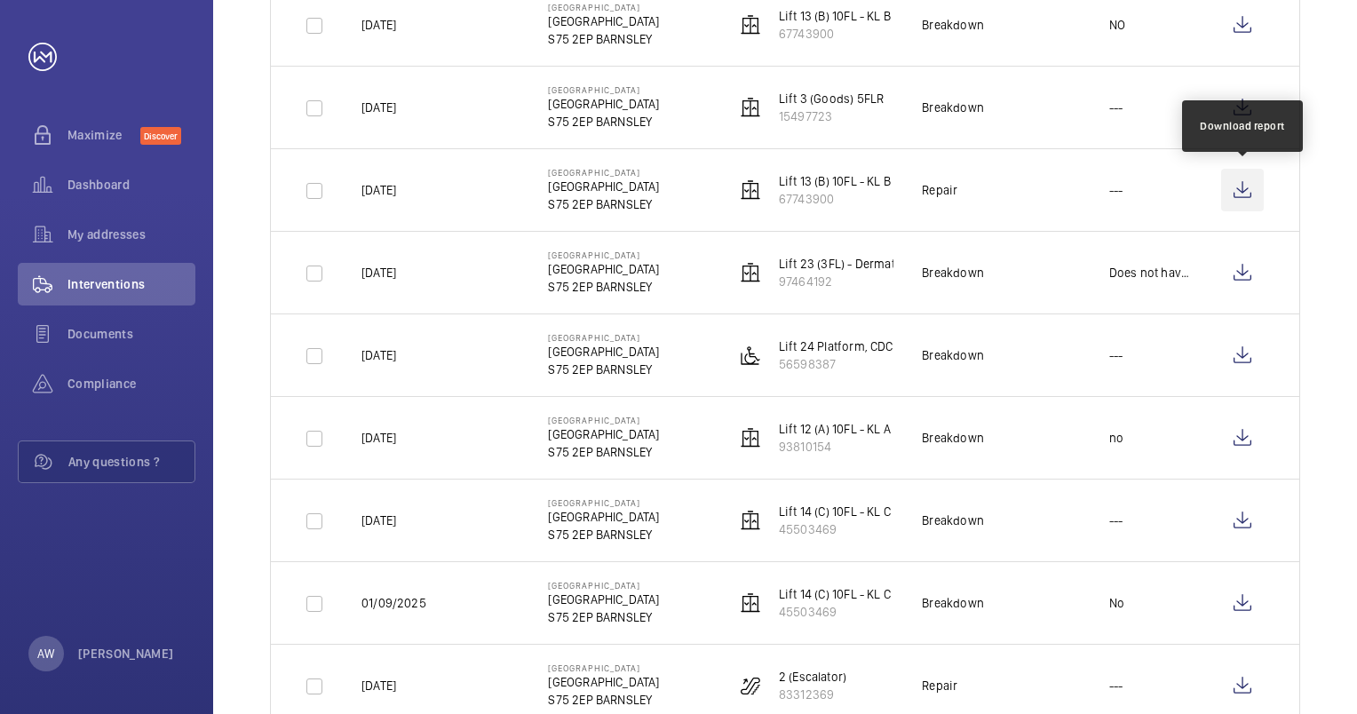
click at [1129, 194] on wm-front-icon-button at bounding box center [1242, 190] width 43 height 43
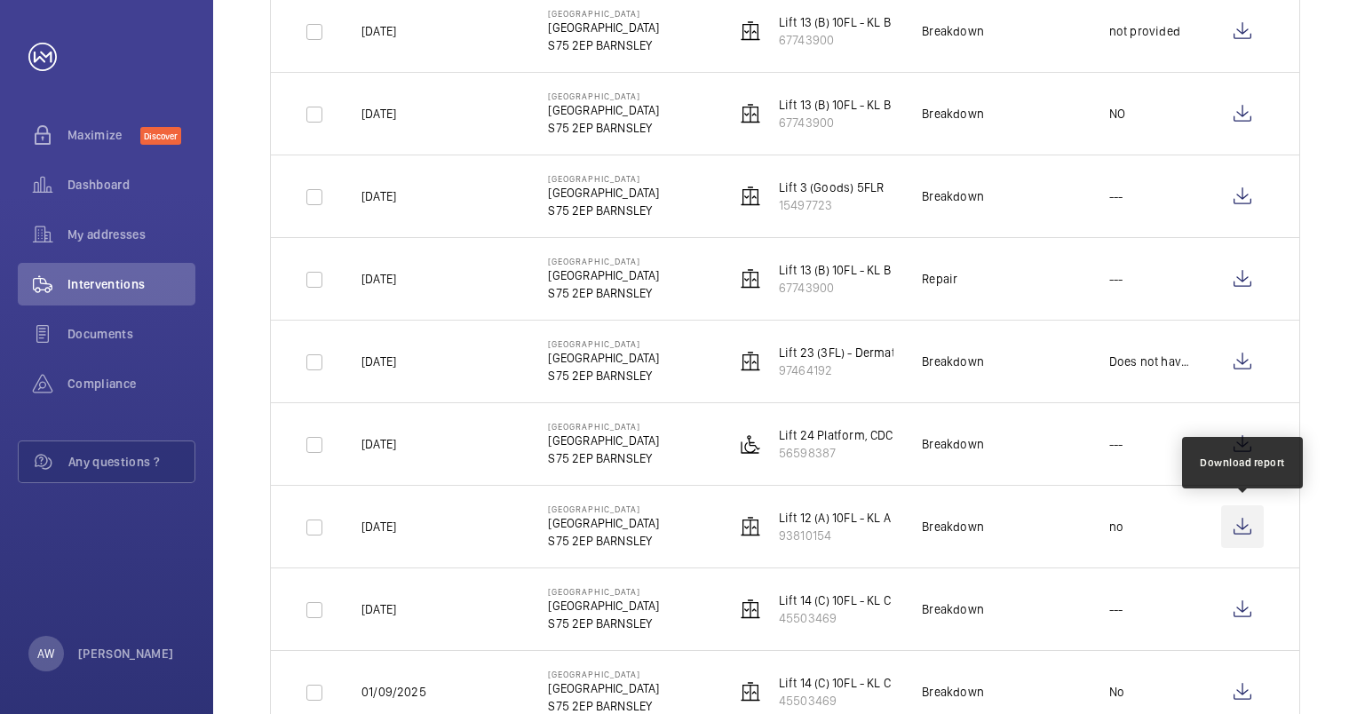
click at [1129, 529] on wm-front-icon-button at bounding box center [1242, 526] width 43 height 43
